Goal: Information Seeking & Learning: Learn about a topic

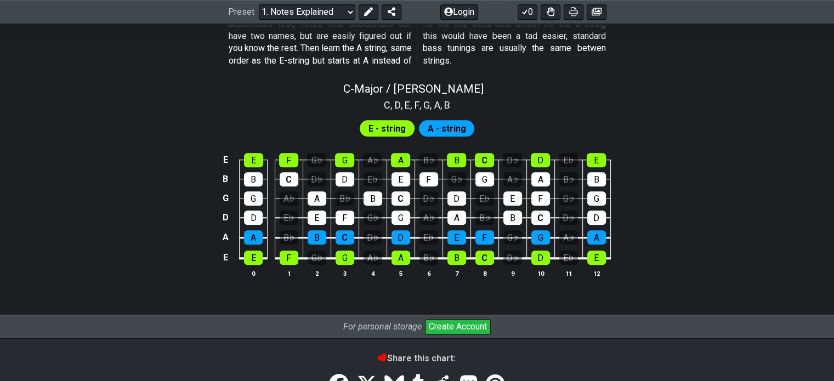
scroll to position [1060, 0]
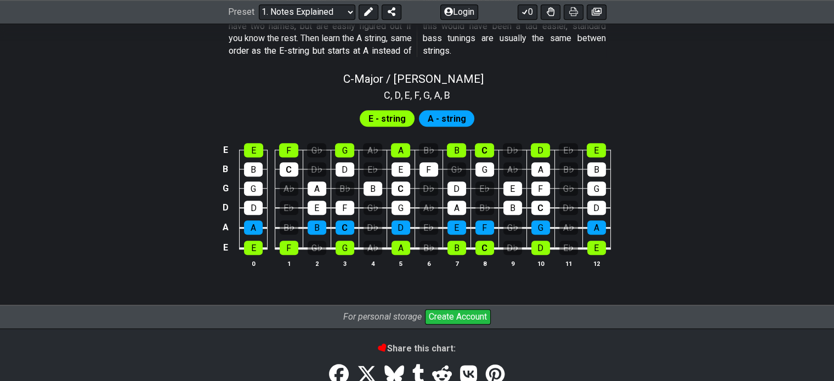
click at [331, 230] on td "G" at bounding box center [344, 237] width 28 height 21
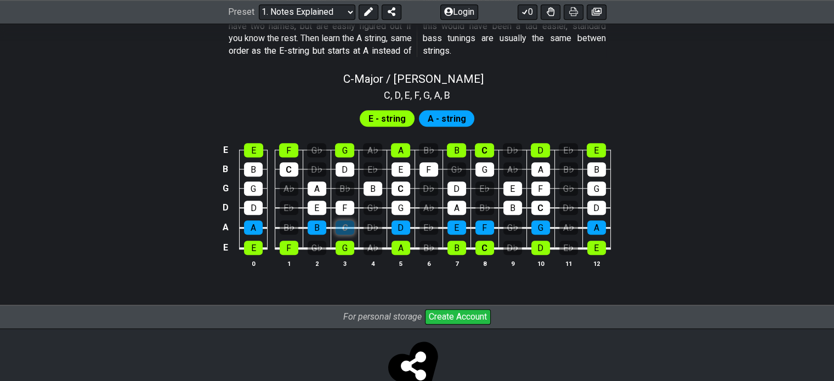
click at [339, 221] on div "C" at bounding box center [344, 227] width 19 height 14
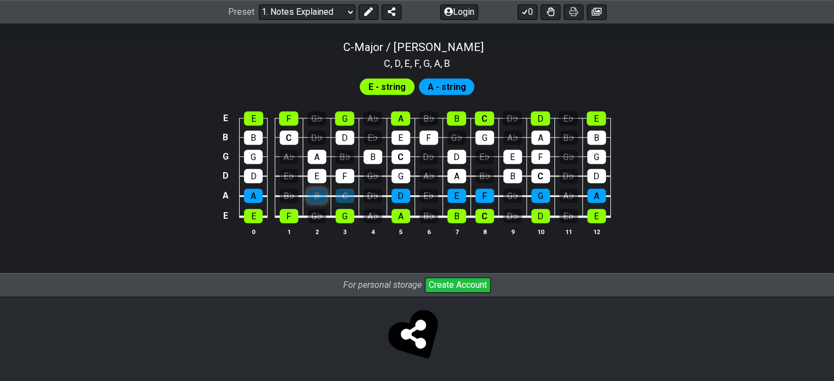
click at [321, 200] on div "B" at bounding box center [316, 196] width 19 height 14
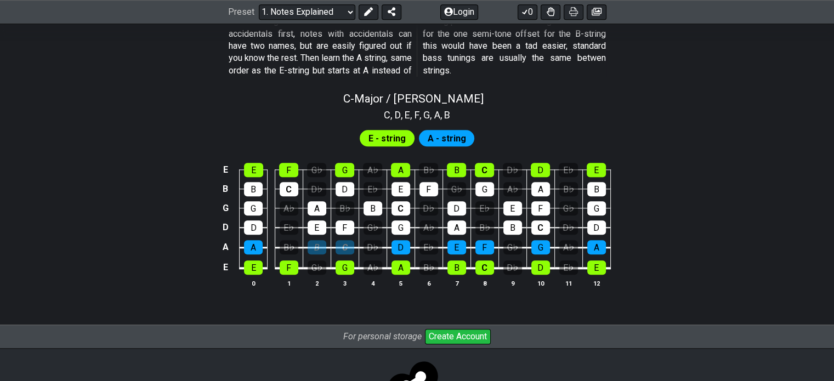
scroll to position [1037, 0]
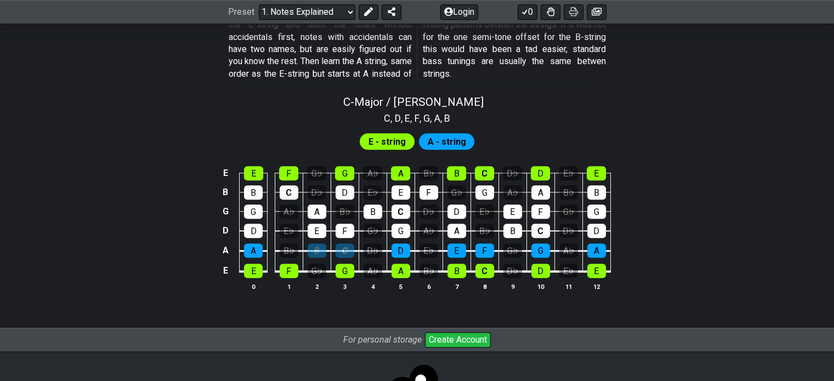
click at [393, 139] on span "E - string" at bounding box center [386, 142] width 37 height 16
click at [431, 139] on span "A - string" at bounding box center [446, 142] width 38 height 16
click at [397, 168] on div "A" at bounding box center [400, 173] width 19 height 14
click at [283, 188] on div "C" at bounding box center [288, 192] width 19 height 14
click at [309, 245] on div "B" at bounding box center [316, 250] width 19 height 14
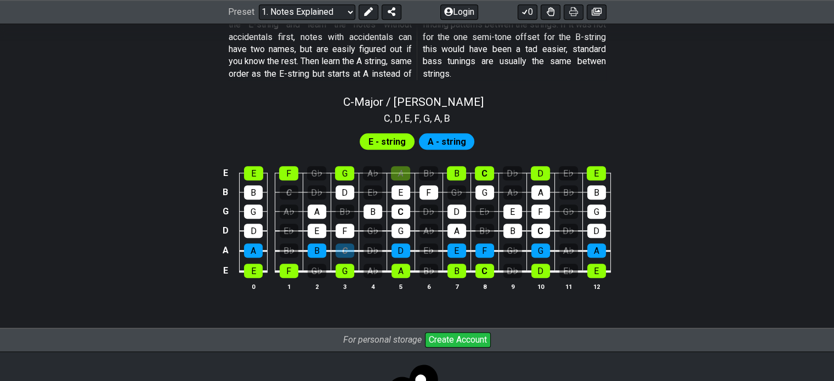
click at [316, 221] on td "E" at bounding box center [317, 221] width 28 height 20
click at [311, 248] on div "B" at bounding box center [316, 250] width 19 height 14
click at [344, 251] on div "C" at bounding box center [344, 250] width 19 height 14
click at [436, 248] on div "E♭" at bounding box center [428, 250] width 19 height 14
click at [430, 220] on td "A♭" at bounding box center [428, 221] width 28 height 20
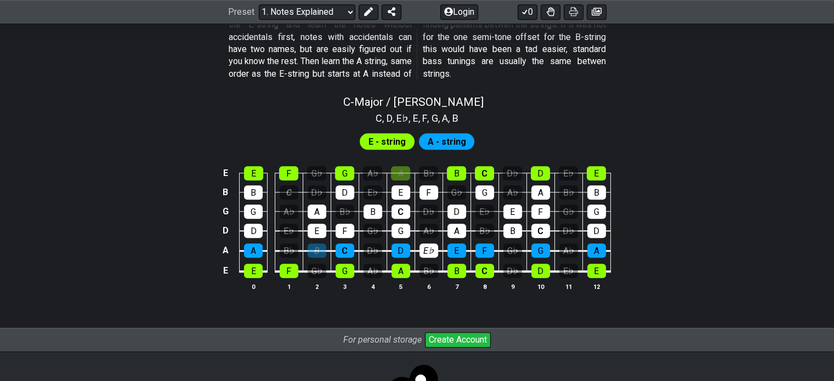
click at [427, 202] on td "D♭" at bounding box center [428, 201] width 28 height 19
click at [427, 224] on div "A♭" at bounding box center [428, 231] width 19 height 14
click at [426, 199] on td "D♭" at bounding box center [428, 201] width 28 height 19
click at [426, 202] on td "D♭" at bounding box center [428, 201] width 28 height 19
click at [427, 207] on div "D♭" at bounding box center [428, 211] width 19 height 14
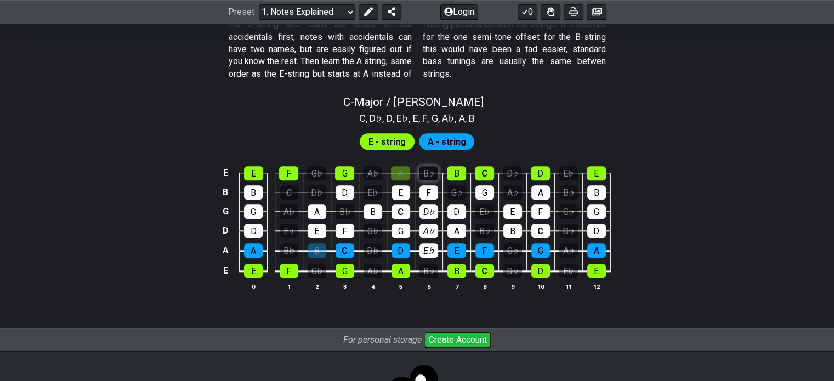
click at [430, 168] on div "B♭" at bounding box center [428, 173] width 19 height 14
click at [450, 186] on div "G♭" at bounding box center [456, 192] width 19 height 14
click at [476, 206] on div "E♭" at bounding box center [484, 211] width 19 height 14
click at [478, 230] on div "B♭" at bounding box center [484, 231] width 19 height 14
click at [512, 192] on div "A♭" at bounding box center [512, 192] width 19 height 14
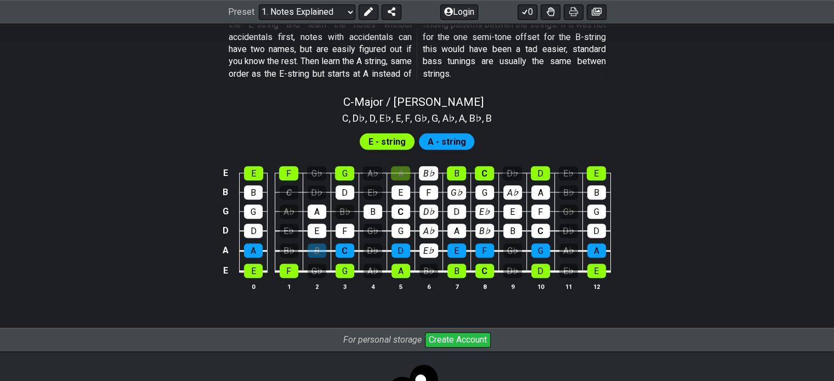
click at [512, 161] on td "D♭" at bounding box center [512, 163] width 28 height 19
click at [509, 167] on div "D♭" at bounding box center [512, 173] width 19 height 14
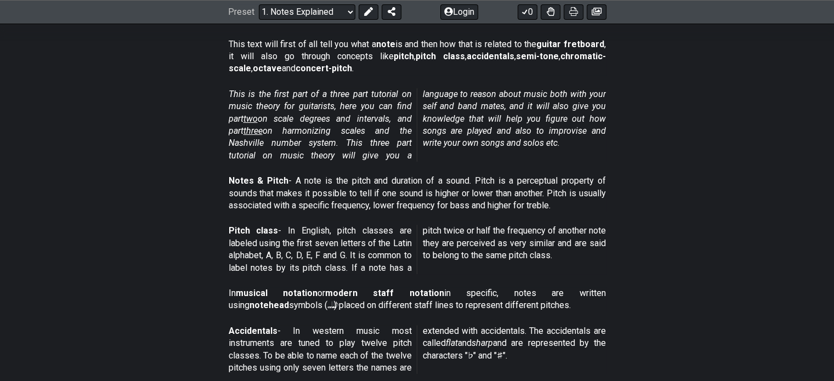
scroll to position [153, 0]
